Goal: Task Accomplishment & Management: Complete application form

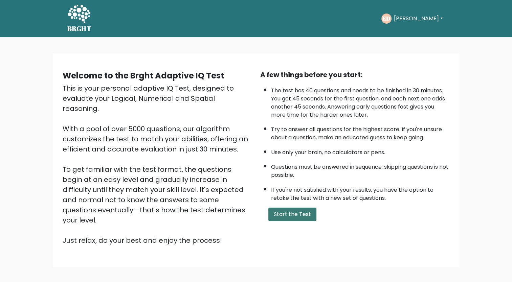
click at [288, 210] on button "Start the Test" at bounding box center [293, 215] width 48 height 14
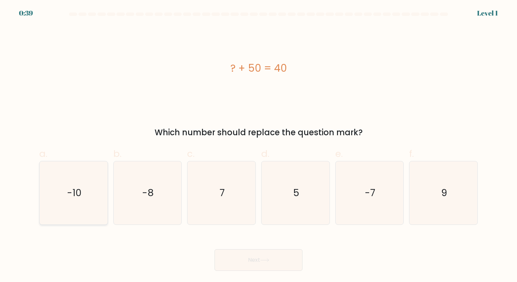
click at [86, 179] on icon "-10" at bounding box center [73, 193] width 63 height 63
click at [259, 146] on input "a. -10" at bounding box center [259, 143] width 0 height 4
radio input "true"
click at [239, 253] on button "Next" at bounding box center [259, 261] width 88 height 22
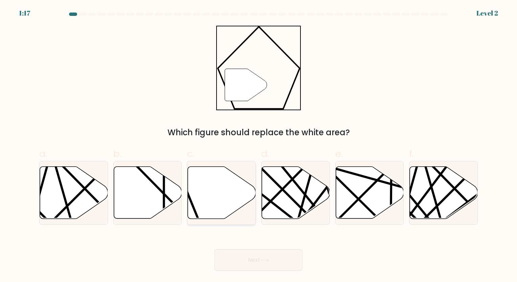
click at [209, 180] on icon at bounding box center [222, 193] width 68 height 52
click at [259, 146] on input "c." at bounding box center [259, 143] width 0 height 4
radio input "true"
click at [255, 262] on button "Next" at bounding box center [259, 261] width 88 height 22
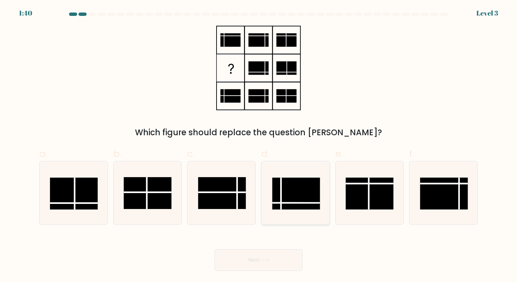
click at [293, 196] on rect at bounding box center [296, 194] width 48 height 32
click at [259, 146] on input "d." at bounding box center [259, 143] width 0 height 4
radio input "true"
click at [244, 263] on button "Next" at bounding box center [259, 261] width 88 height 22
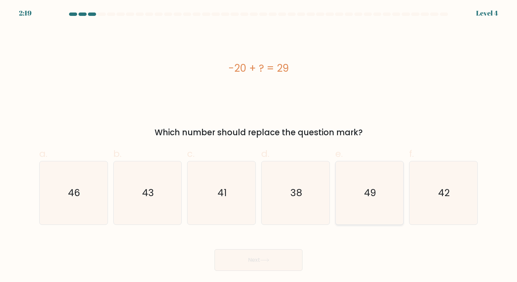
click at [375, 193] on text "49" at bounding box center [370, 193] width 12 height 13
click at [259, 146] on input "e. 49" at bounding box center [259, 143] width 0 height 4
radio input "true"
click at [261, 258] on button "Next" at bounding box center [259, 261] width 88 height 22
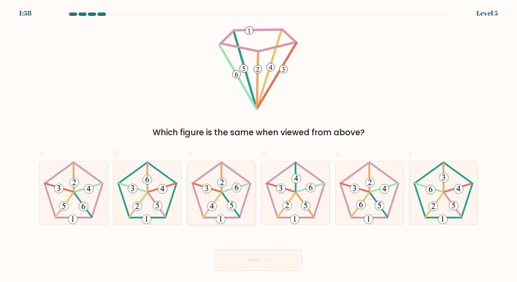
click at [228, 195] on icon at bounding box center [221, 193] width 63 height 63
click at [259, 146] on input "c." at bounding box center [259, 143] width 0 height 4
radio input "true"
click at [255, 265] on button "Next" at bounding box center [259, 261] width 88 height 22
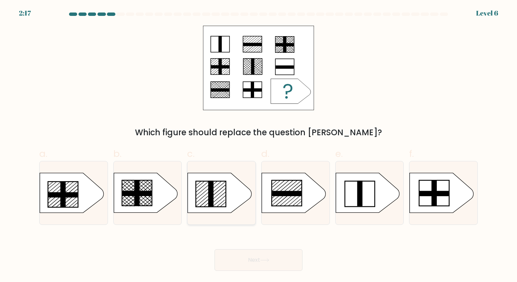
click at [212, 192] on rect at bounding box center [211, 194] width 5 height 26
click at [259, 146] on input "c." at bounding box center [259, 143] width 0 height 4
radio input "true"
click at [245, 261] on button "Next" at bounding box center [259, 261] width 88 height 22
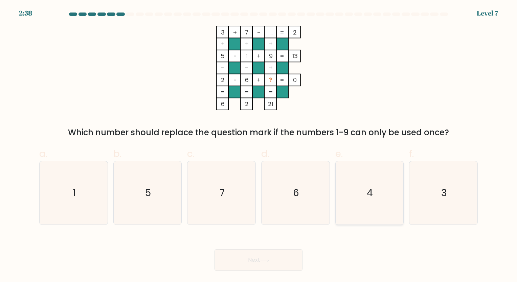
click at [360, 196] on icon "4" at bounding box center [369, 193] width 63 height 63
click at [259, 146] on input "e. 4" at bounding box center [259, 143] width 0 height 4
radio input "true"
click at [247, 257] on button "Next" at bounding box center [259, 261] width 88 height 22
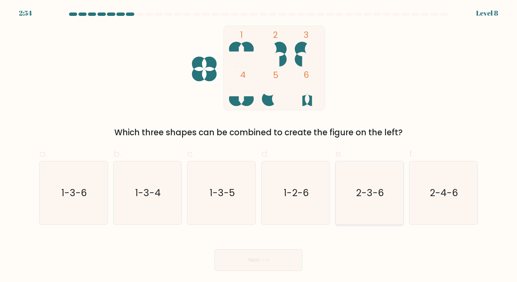
click at [397, 187] on icon "2-3-6" at bounding box center [369, 193] width 63 height 63
click at [259, 146] on input "e. 2-3-6" at bounding box center [259, 143] width 0 height 4
radio input "true"
click at [244, 263] on button "Next" at bounding box center [259, 261] width 88 height 22
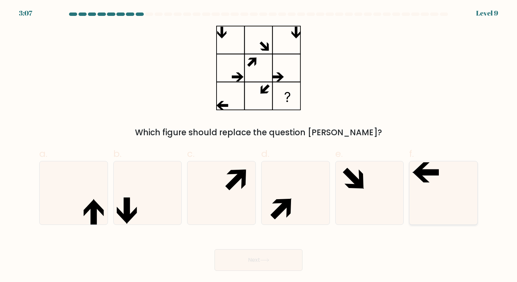
click at [436, 182] on icon at bounding box center [443, 193] width 63 height 63
click at [259, 146] on input "f." at bounding box center [259, 143] width 0 height 4
radio input "true"
click at [271, 250] on button "Next" at bounding box center [259, 261] width 88 height 22
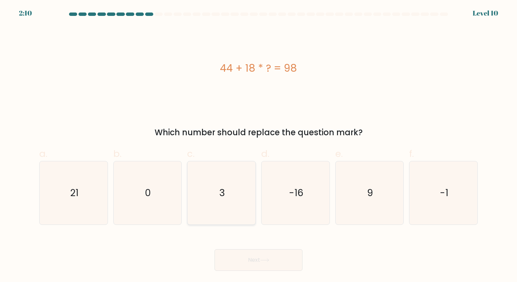
click at [237, 193] on icon "3" at bounding box center [221, 193] width 63 height 63
click at [259, 146] on input "c. 3" at bounding box center [259, 143] width 0 height 4
radio input "true"
click at [255, 259] on button "Next" at bounding box center [259, 261] width 88 height 22
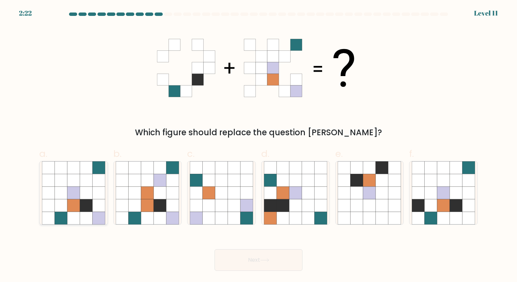
click at [96, 209] on icon at bounding box center [98, 205] width 13 height 13
click at [259, 146] on input "a." at bounding box center [259, 143] width 0 height 4
radio input "true"
click at [269, 259] on icon at bounding box center [264, 261] width 9 height 4
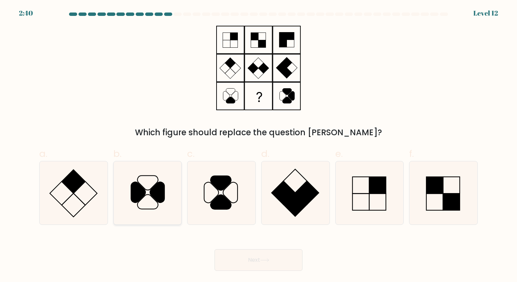
click at [147, 187] on icon at bounding box center [147, 193] width 63 height 63
click at [259, 146] on input "b." at bounding box center [259, 143] width 0 height 4
radio input "true"
click at [241, 261] on button "Next" at bounding box center [259, 261] width 88 height 22
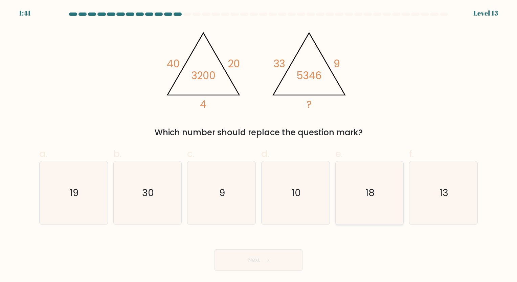
click at [373, 185] on icon "18" at bounding box center [369, 193] width 63 height 63
click at [259, 146] on input "e. 18" at bounding box center [259, 143] width 0 height 4
radio input "true"
click at [266, 259] on icon at bounding box center [264, 261] width 9 height 4
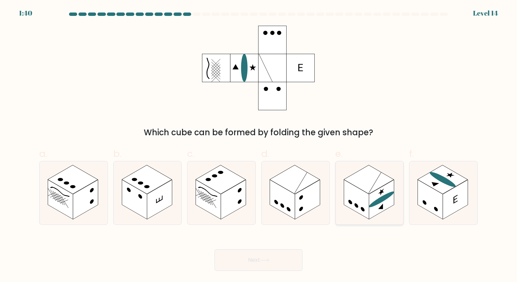
click at [360, 185] on rect at bounding box center [369, 179] width 50 height 29
click at [259, 146] on input "e." at bounding box center [259, 143] width 0 height 4
radio input "true"
click at [251, 258] on button "Next" at bounding box center [259, 261] width 88 height 22
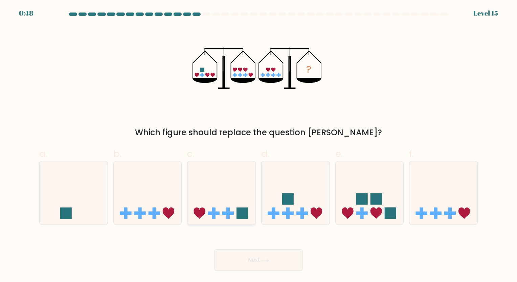
click at [218, 195] on icon at bounding box center [222, 193] width 68 height 56
click at [259, 146] on input "c." at bounding box center [259, 143] width 0 height 4
radio input "true"
click at [249, 258] on button "Next" at bounding box center [259, 261] width 88 height 22
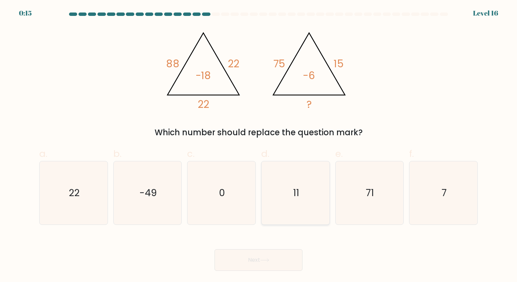
click at [295, 192] on text "11" at bounding box center [296, 193] width 6 height 13
click at [259, 146] on input "d. 11" at bounding box center [259, 143] width 0 height 4
radio input "true"
click at [261, 258] on button "Next" at bounding box center [259, 261] width 88 height 22
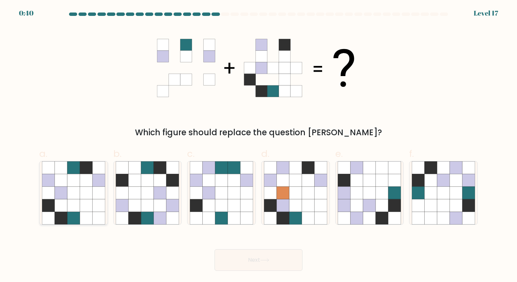
click at [86, 208] on icon at bounding box center [86, 205] width 13 height 13
click at [259, 146] on input "a." at bounding box center [259, 143] width 0 height 4
radio input "true"
click at [257, 255] on button "Next" at bounding box center [259, 261] width 88 height 22
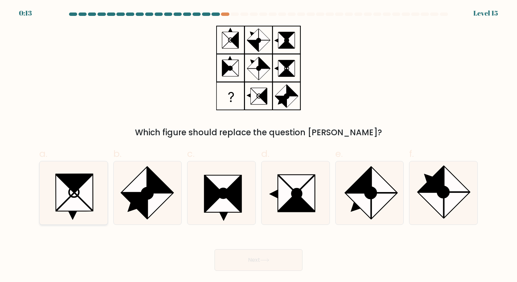
click at [72, 202] on icon at bounding box center [74, 202] width 36 height 18
click at [259, 146] on input "a." at bounding box center [259, 143] width 0 height 4
radio input "true"
click at [265, 262] on icon at bounding box center [264, 261] width 9 height 4
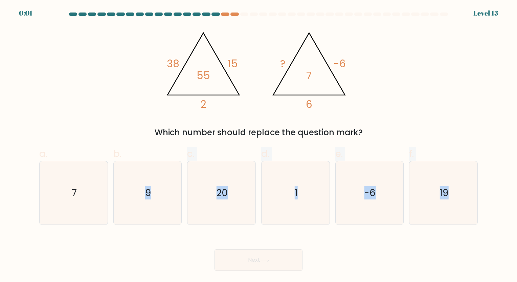
drag, startPoint x: 123, startPoint y: 195, endPoint x: 252, endPoint y: 257, distance: 142.5
click at [252, 257] on form at bounding box center [258, 142] width 517 height 259
click at [252, 257] on button "Next" at bounding box center [259, 261] width 88 height 22
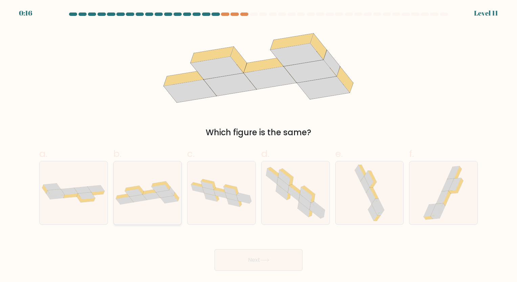
click at [146, 199] on icon at bounding box center [152, 197] width 18 height 8
click at [259, 146] on input "b." at bounding box center [259, 143] width 0 height 4
radio input "true"
click at [251, 256] on button "Next" at bounding box center [259, 261] width 88 height 22
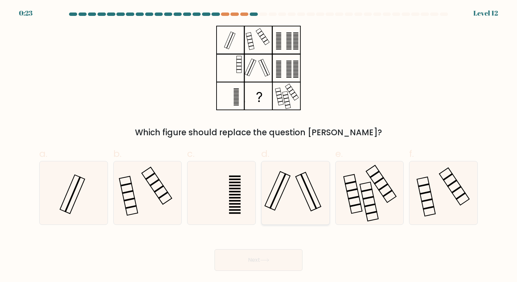
click at [287, 187] on icon at bounding box center [295, 193] width 63 height 63
click at [259, 146] on input "d." at bounding box center [259, 143] width 0 height 4
radio input "true"
click at [264, 259] on icon at bounding box center [264, 261] width 9 height 4
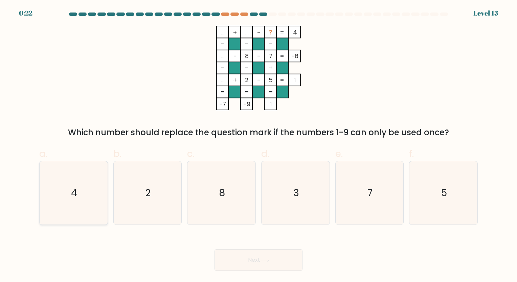
click at [70, 191] on icon "4" at bounding box center [73, 193] width 63 height 63
click at [259, 146] on input "a. 4" at bounding box center [259, 143] width 0 height 4
radio input "true"
click at [257, 259] on button "Next" at bounding box center [259, 261] width 88 height 22
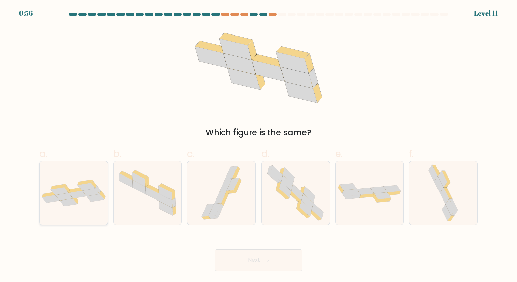
click at [87, 197] on icon at bounding box center [74, 193] width 68 height 27
click at [259, 146] on input "a." at bounding box center [259, 143] width 0 height 4
radio input "true"
click at [247, 255] on button "Next" at bounding box center [259, 261] width 88 height 22
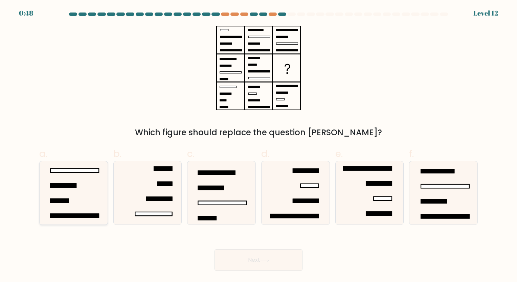
click at [67, 208] on icon at bounding box center [73, 193] width 63 height 63
click at [259, 146] on input "a." at bounding box center [259, 143] width 0 height 4
radio input "true"
click at [262, 262] on icon at bounding box center [264, 261] width 9 height 4
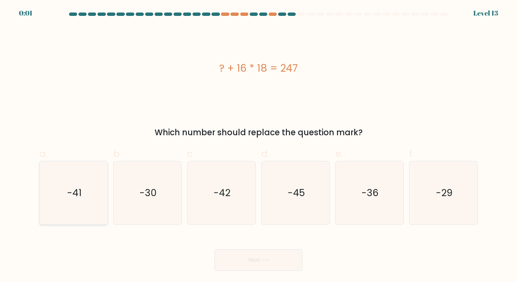
click at [79, 190] on text "-41" at bounding box center [74, 193] width 15 height 13
click at [259, 146] on input "a. -41" at bounding box center [259, 143] width 0 height 4
radio input "true"
click at [235, 264] on button "Next" at bounding box center [259, 261] width 88 height 22
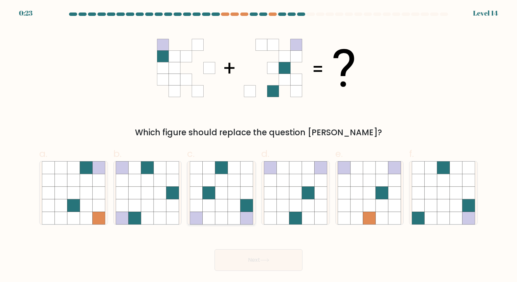
click at [218, 219] on icon at bounding box center [221, 218] width 13 height 13
click at [259, 146] on input "c." at bounding box center [259, 143] width 0 height 4
radio input "true"
click at [242, 261] on button "Next" at bounding box center [259, 261] width 88 height 22
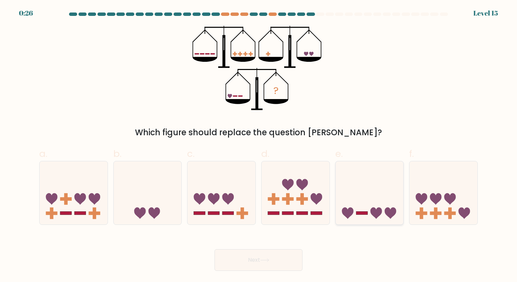
click at [371, 193] on icon at bounding box center [370, 193] width 68 height 56
click at [259, 146] on input "e." at bounding box center [259, 143] width 0 height 4
radio input "true"
click at [258, 261] on button "Next" at bounding box center [259, 261] width 88 height 22
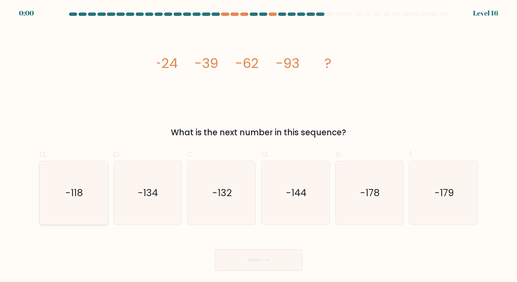
click at [63, 199] on icon "-118" at bounding box center [73, 193] width 63 height 63
click at [259, 146] on input "a. -118" at bounding box center [259, 143] width 0 height 4
radio input "true"
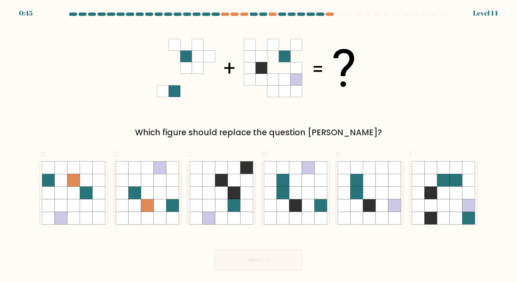
click at [242, 247] on div "Next" at bounding box center [258, 252] width 447 height 38
click at [303, 187] on icon at bounding box center [308, 193] width 13 height 13
click at [259, 146] on input "d." at bounding box center [259, 143] width 0 height 4
radio input "true"
click at [257, 258] on button "Next" at bounding box center [259, 261] width 88 height 22
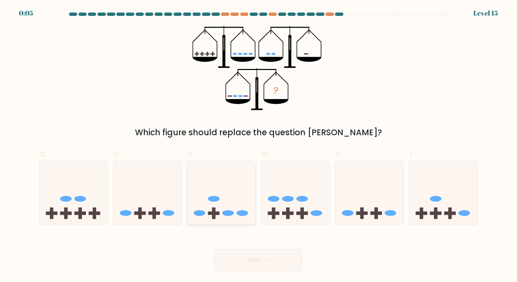
click at [229, 201] on icon at bounding box center [222, 193] width 68 height 56
click at [259, 146] on input "c." at bounding box center [259, 143] width 0 height 4
radio input "true"
click at [241, 265] on button "Next" at bounding box center [259, 261] width 88 height 22
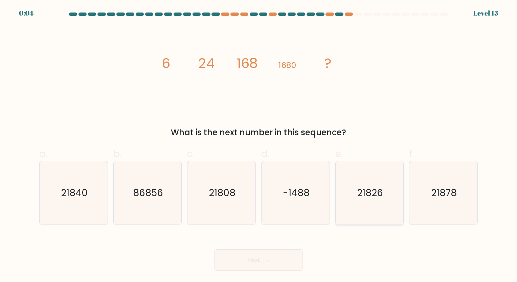
click at [372, 188] on text "21826" at bounding box center [370, 193] width 26 height 13
click at [259, 146] on input "e. 21826" at bounding box center [259, 143] width 0 height 4
radio input "true"
click at [282, 266] on button "Next" at bounding box center [259, 261] width 88 height 22
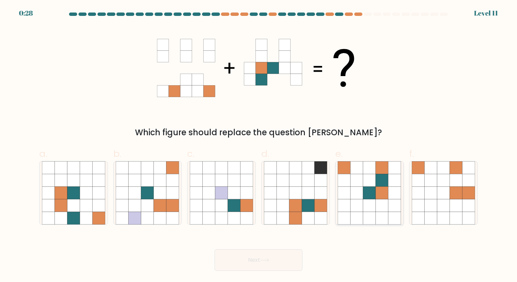
click at [382, 201] on icon at bounding box center [382, 205] width 13 height 13
click at [259, 146] on input "e." at bounding box center [259, 143] width 0 height 4
radio input "true"
click at [265, 265] on button "Next" at bounding box center [259, 261] width 88 height 22
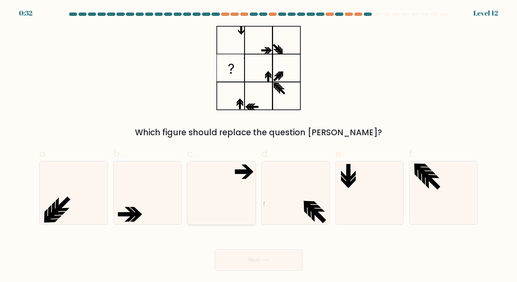
click at [219, 195] on icon at bounding box center [221, 193] width 63 height 63
click at [259, 146] on input "c." at bounding box center [259, 143] width 0 height 4
radio input "true"
click at [238, 261] on button "Next" at bounding box center [259, 261] width 88 height 22
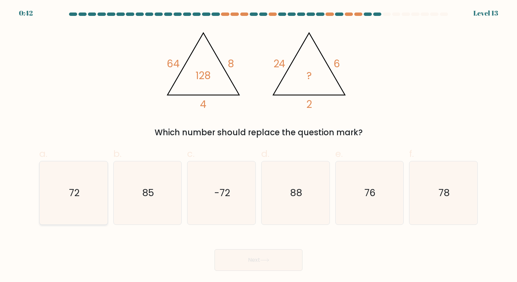
click at [83, 194] on icon "72" at bounding box center [73, 193] width 63 height 63
click at [259, 146] on input "a. 72" at bounding box center [259, 143] width 0 height 4
radio input "true"
click at [246, 258] on button "Next" at bounding box center [259, 261] width 88 height 22
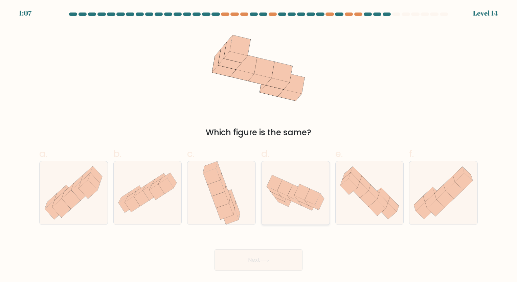
click at [288, 202] on icon at bounding box center [289, 199] width 9 height 17
click at [259, 146] on input "d." at bounding box center [259, 143] width 0 height 4
radio input "true"
click at [257, 259] on button "Next" at bounding box center [259, 261] width 88 height 22
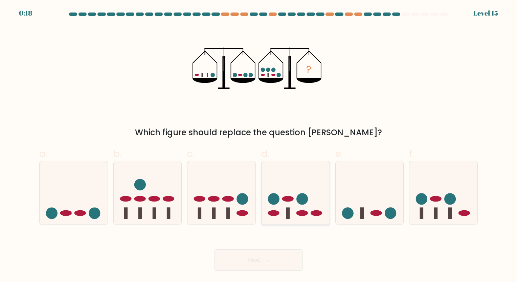
click at [301, 206] on icon at bounding box center [296, 193] width 68 height 56
click at [259, 146] on input "d." at bounding box center [259, 143] width 0 height 4
radio input "true"
click at [265, 264] on button "Next" at bounding box center [259, 261] width 88 height 22
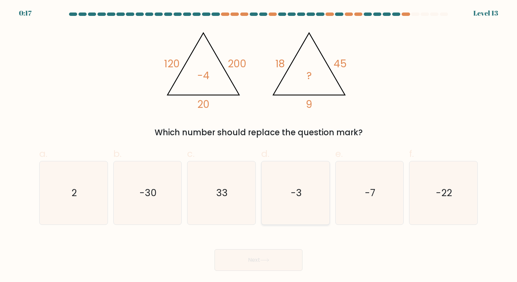
click at [282, 189] on icon "-3" at bounding box center [295, 193] width 63 height 63
click at [259, 146] on input "d. -3" at bounding box center [259, 143] width 0 height 4
radio input "true"
click at [255, 259] on button "Next" at bounding box center [259, 261] width 88 height 22
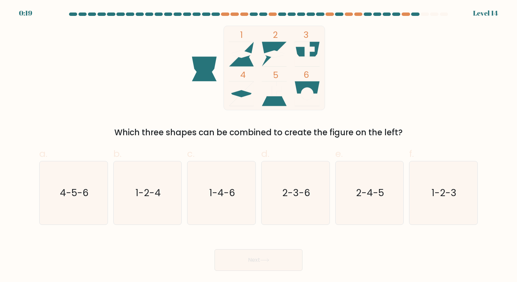
click at [276, 99] on icon at bounding box center [274, 94] width 25 height 25
click at [456, 187] on text "1-2-3" at bounding box center [444, 193] width 25 height 13
click at [259, 146] on input "f. 1-2-3" at bounding box center [259, 143] width 0 height 4
radio input "true"
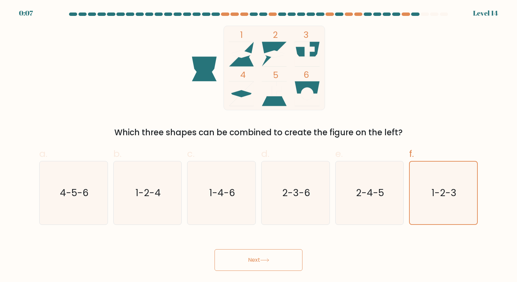
click at [239, 263] on button "Next" at bounding box center [259, 261] width 88 height 22
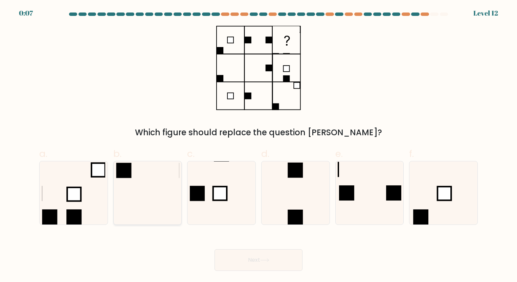
click at [140, 188] on icon at bounding box center [147, 193] width 63 height 63
click at [259, 146] on input "b." at bounding box center [259, 143] width 0 height 4
radio input "true"
click at [260, 263] on button "Next" at bounding box center [259, 261] width 88 height 22
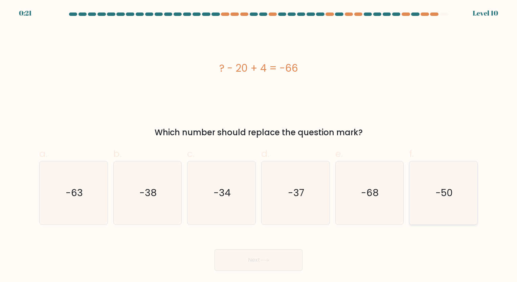
click at [439, 212] on icon "-50" at bounding box center [443, 193] width 63 height 63
click at [259, 146] on input "f. -50" at bounding box center [259, 143] width 0 height 4
radio input "true"
click at [272, 255] on button "Next" at bounding box center [259, 261] width 88 height 22
